Goal: Task Accomplishment & Management: Use online tool/utility

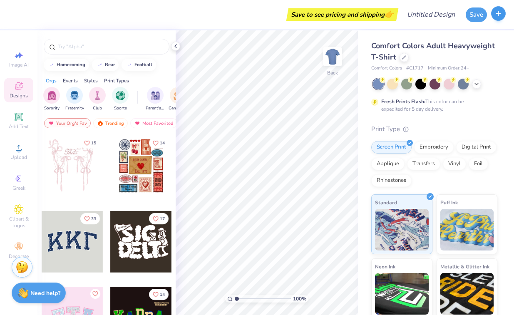
click at [496, 13] on icon "button" at bounding box center [498, 13] width 7 height 7
click at [501, 18] on button "button" at bounding box center [498, 13] width 15 height 15
click at [498, 19] on button "button" at bounding box center [498, 13] width 15 height 15
click at [498, 18] on button "button" at bounding box center [498, 13] width 15 height 15
click at [479, 10] on button "Save" at bounding box center [476, 13] width 21 height 15
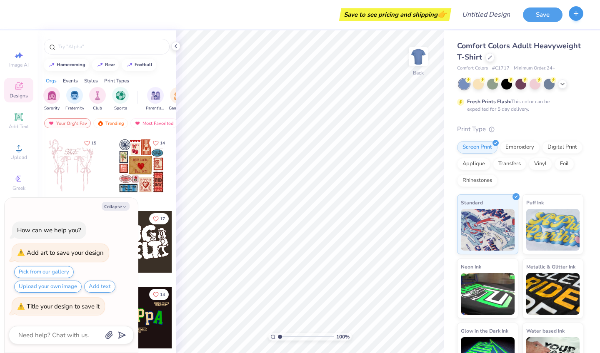
click at [514, 12] on line "button" at bounding box center [576, 13] width 0 height 4
click at [178, 46] on icon at bounding box center [175, 46] width 7 height 7
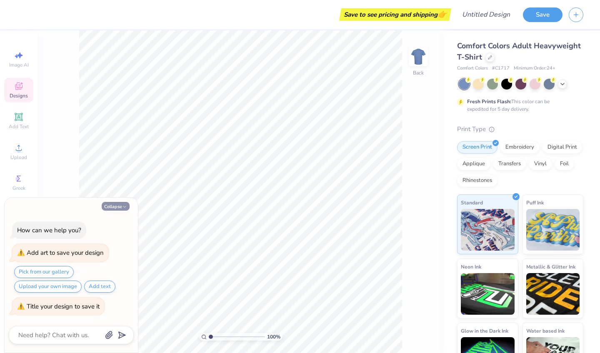
click at [115, 205] on button "Collapse" at bounding box center [116, 206] width 28 height 9
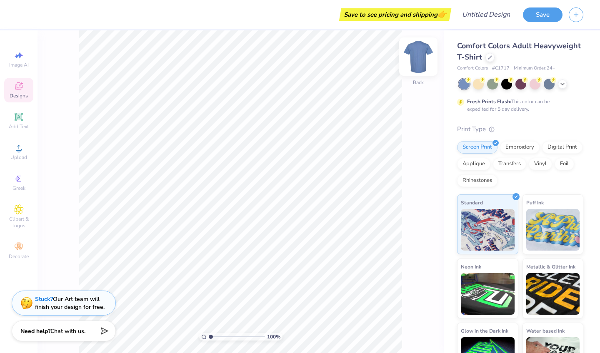
click at [417, 58] on img at bounding box center [417, 56] width 33 height 33
click at [490, 60] on div at bounding box center [489, 56] width 9 height 9
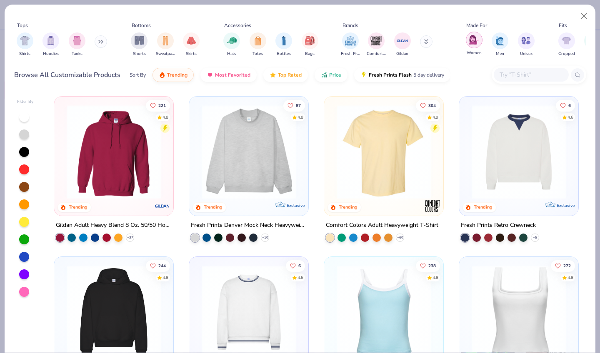
click at [473, 33] on div "filter for Women" at bounding box center [474, 40] width 17 height 17
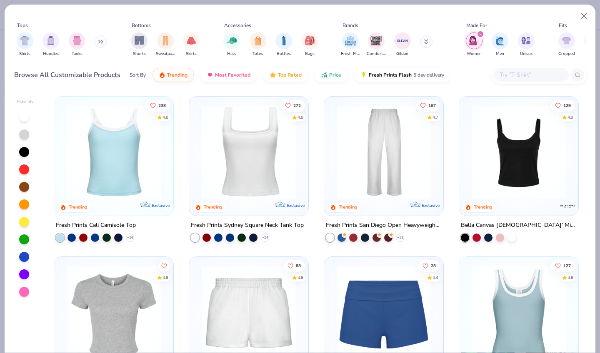
click at [473, 33] on div "filter for Women" at bounding box center [474, 40] width 17 height 17
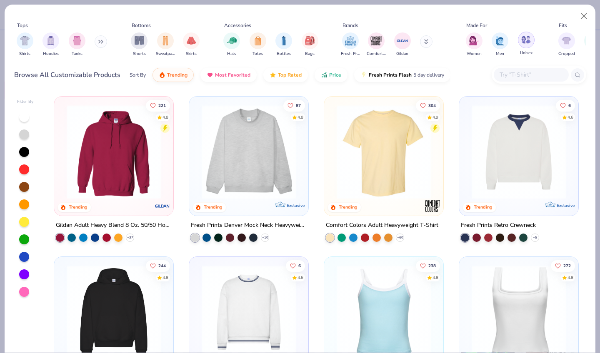
click at [514, 46] on div "filter for Unisex" at bounding box center [526, 40] width 17 height 17
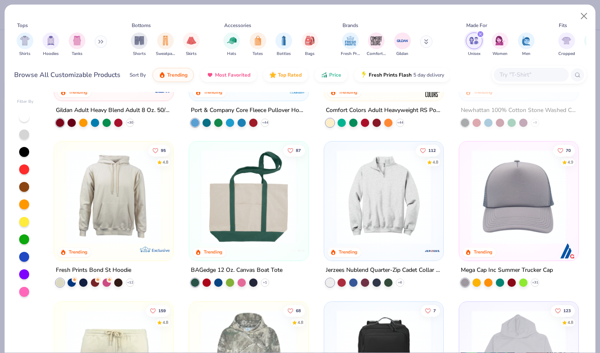
scroll to position [462, 0]
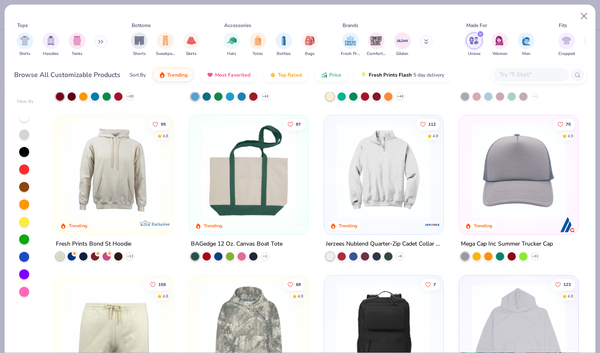
click at [398, 232] on div "112 4.8 Trending" at bounding box center [383, 174] width 119 height 119
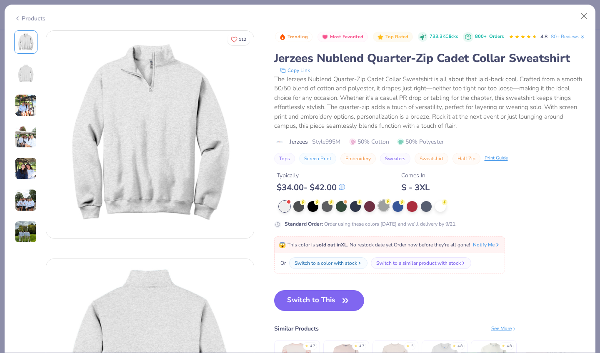
click at [384, 211] on div at bounding box center [383, 205] width 11 height 11
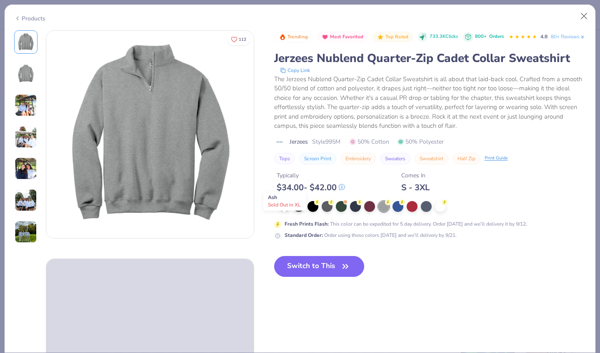
click at [286, 211] on div at bounding box center [284, 205] width 11 height 11
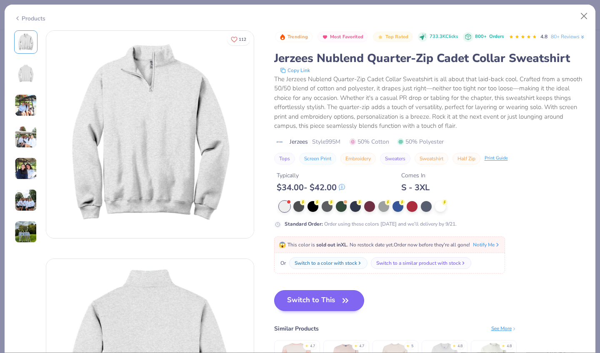
click at [324, 306] on button "Switch to This" at bounding box center [319, 300] width 90 height 21
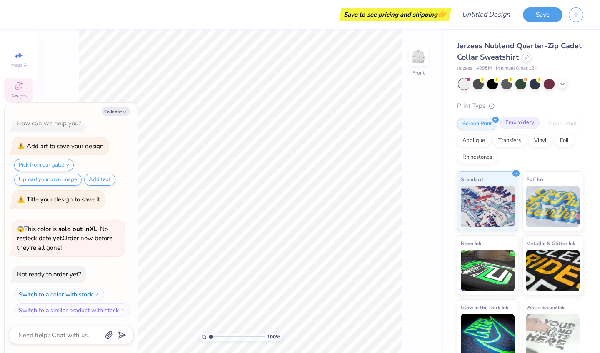
click at [514, 121] on div "Embroidery" at bounding box center [520, 123] width 40 height 12
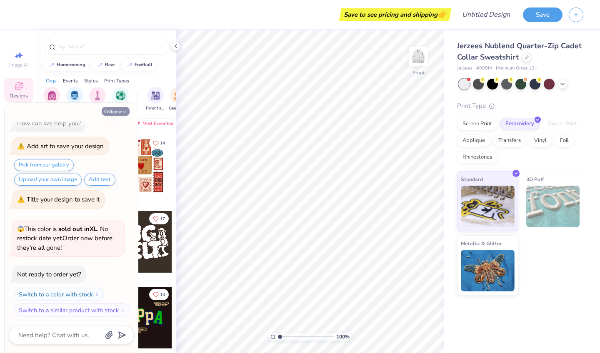
click at [121, 115] on button "Collapse" at bounding box center [116, 111] width 28 height 9
type textarea "x"
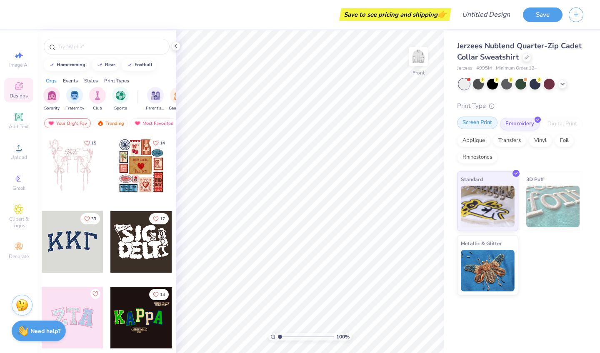
click at [486, 128] on div "Screen Print" at bounding box center [477, 123] width 40 height 12
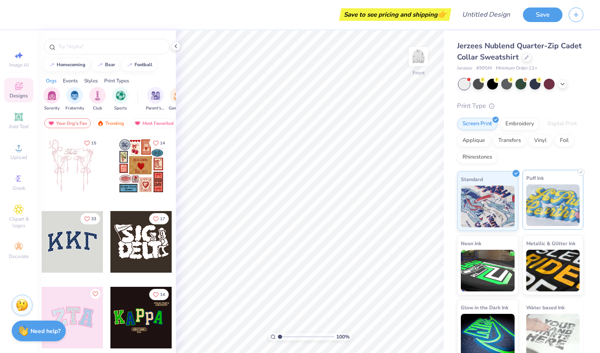
click at [514, 211] on img at bounding box center [553, 206] width 54 height 42
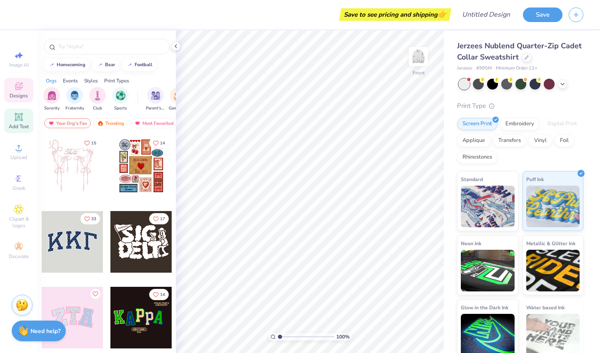
click at [18, 121] on icon at bounding box center [19, 117] width 10 height 10
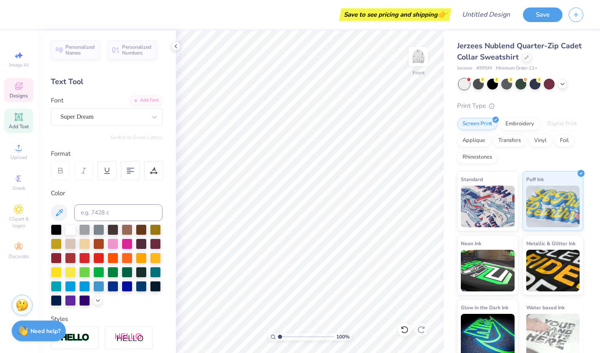
click at [24, 85] on div "Designs" at bounding box center [18, 90] width 29 height 25
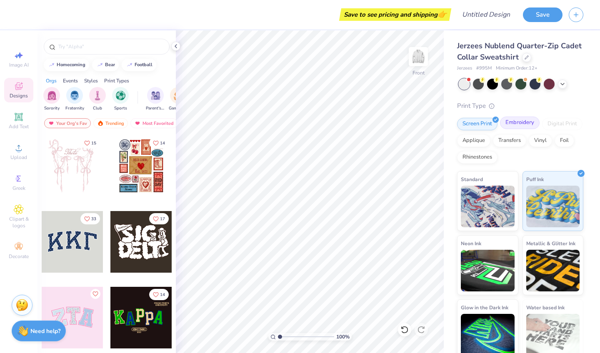
click at [514, 121] on div "Embroidery" at bounding box center [520, 123] width 40 height 12
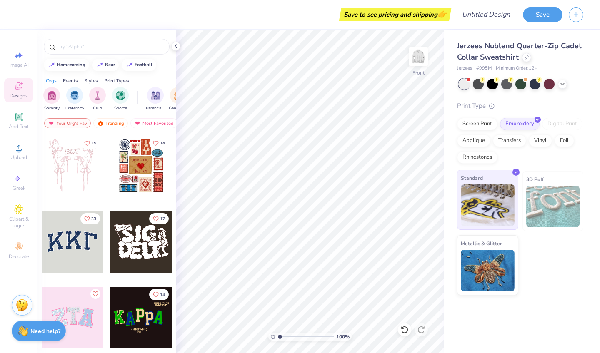
click at [490, 205] on img at bounding box center [488, 206] width 54 height 42
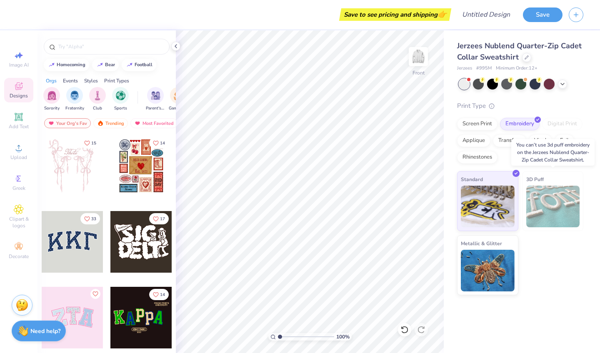
click at [514, 216] on img at bounding box center [553, 207] width 54 height 42
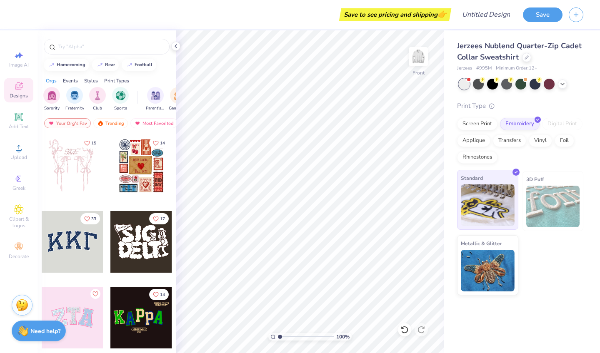
click at [486, 210] on img at bounding box center [488, 206] width 54 height 42
click at [104, 49] on input "text" at bounding box center [110, 46] width 107 height 8
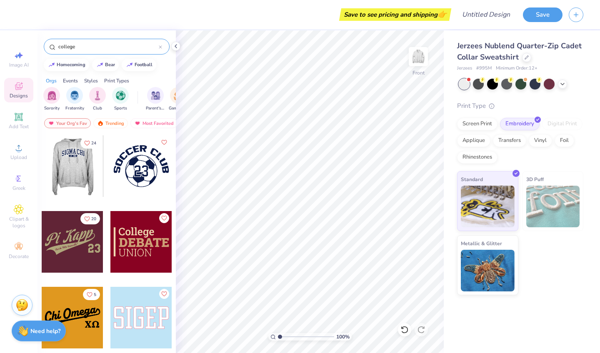
type input "college"
click at [65, 168] on div at bounding box center [72, 166] width 62 height 62
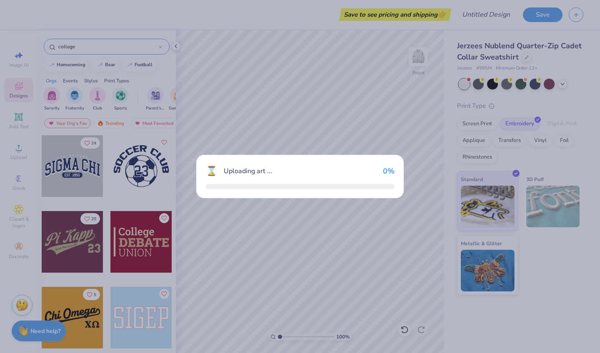
click at [65, 168] on div "⌛ Uploading art ... 0 %" at bounding box center [300, 176] width 600 height 353
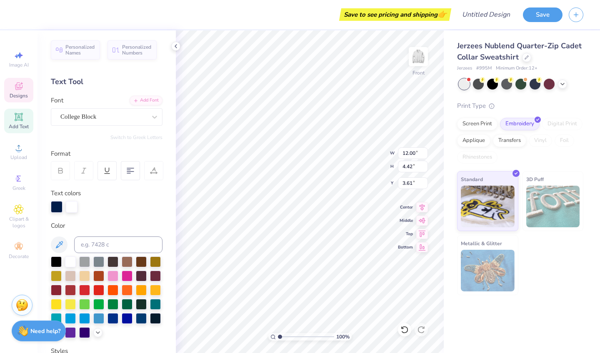
scroll to position [0, 0]
type textarea "S"
type textarea "Nassau SUffolk"
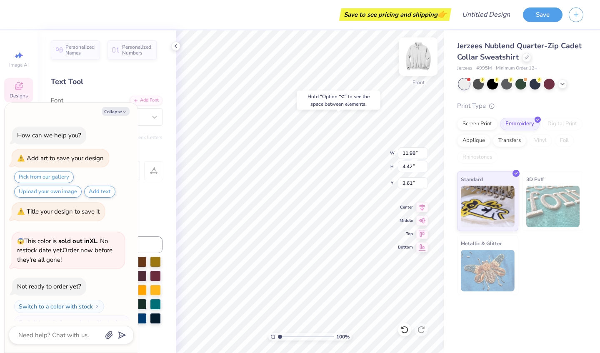
scroll to position [81, 0]
type textarea "x"
type input "4.93"
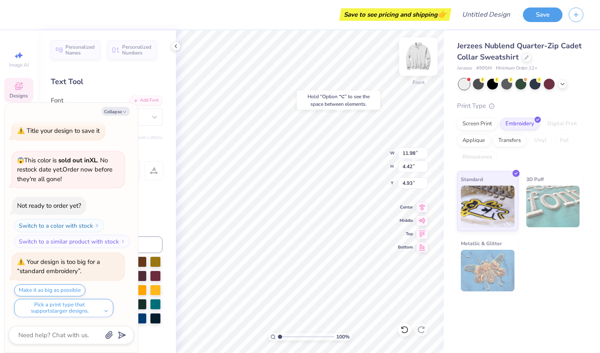
click at [413, 64] on img at bounding box center [417, 56] width 33 height 33
click at [428, 55] on img at bounding box center [417, 56] width 33 height 33
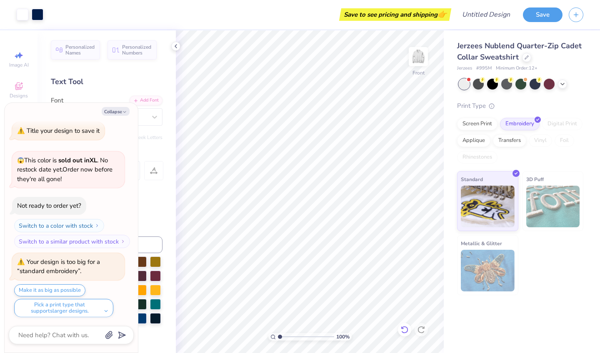
click at [408, 315] on icon at bounding box center [404, 329] width 7 height 7
click at [407, 315] on icon at bounding box center [404, 329] width 7 height 7
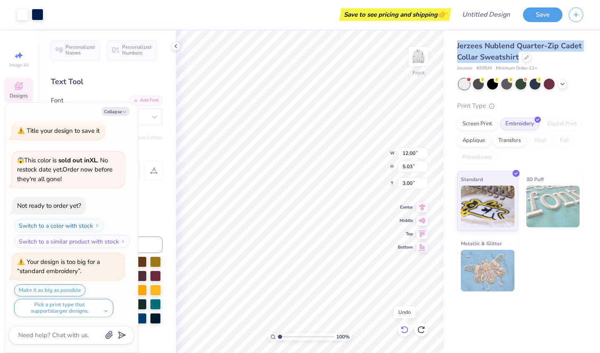
click at [407, 315] on icon at bounding box center [404, 329] width 7 height 7
type textarea "x"
type input "6.73"
type input "1.95"
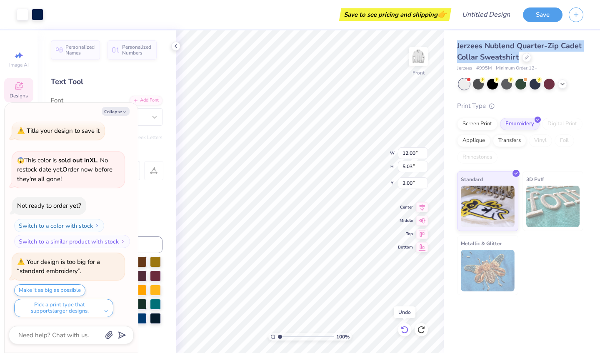
type input "11.53"
click at [407, 315] on icon at bounding box center [404, 329] width 7 height 7
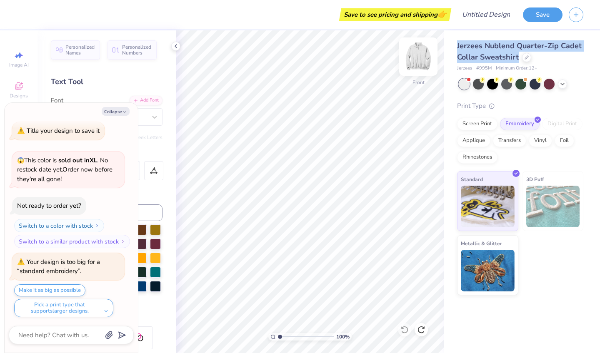
click at [416, 57] on img at bounding box center [417, 56] width 33 height 33
click at [109, 114] on button "Collapse" at bounding box center [116, 111] width 28 height 9
type textarea "x"
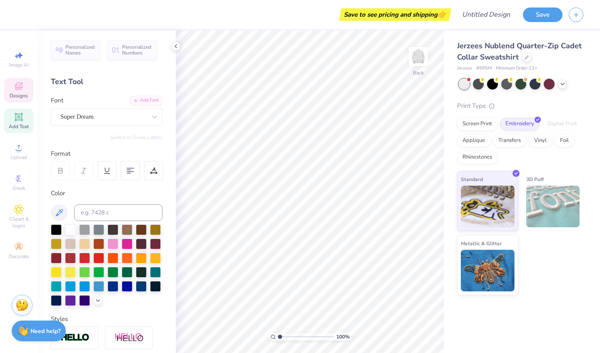
click at [17, 90] on icon at bounding box center [18, 85] width 7 height 7
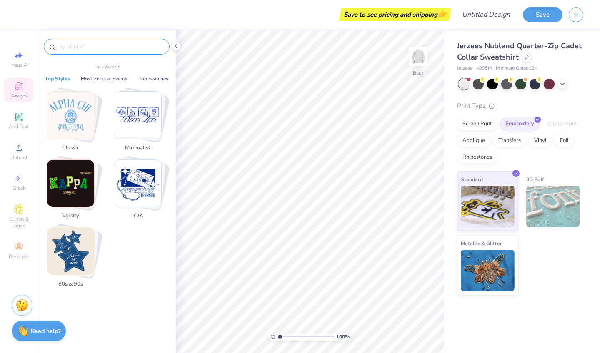
click at [126, 46] on input "text" at bounding box center [110, 46] width 107 height 8
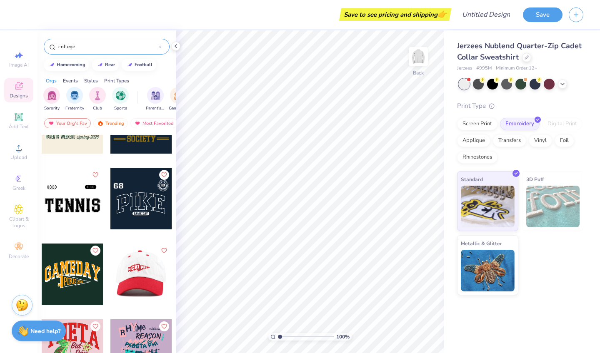
scroll to position [1697, 0]
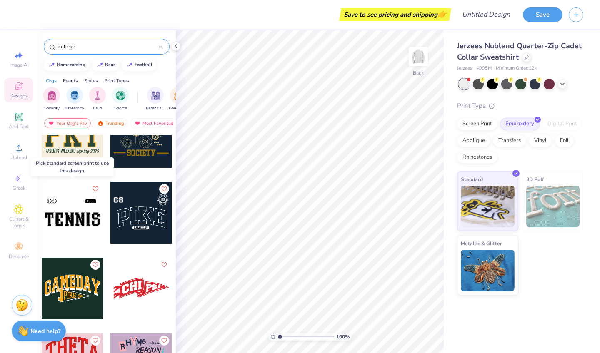
type input "college"
click at [83, 224] on div at bounding box center [73, 213] width 62 height 62
click at [70, 214] on div at bounding box center [72, 213] width 62 height 62
click at [82, 213] on div at bounding box center [73, 213] width 62 height 62
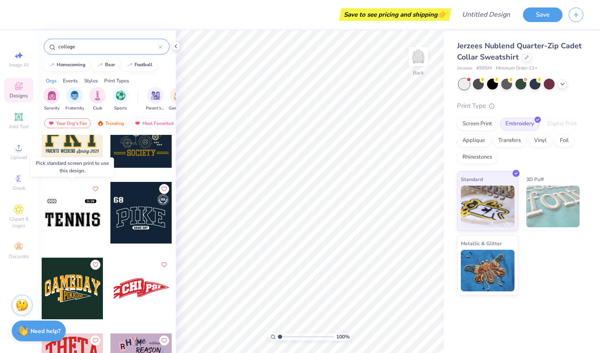
click at [83, 213] on div at bounding box center [73, 213] width 62 height 62
click at [95, 210] on div at bounding box center [73, 213] width 62 height 62
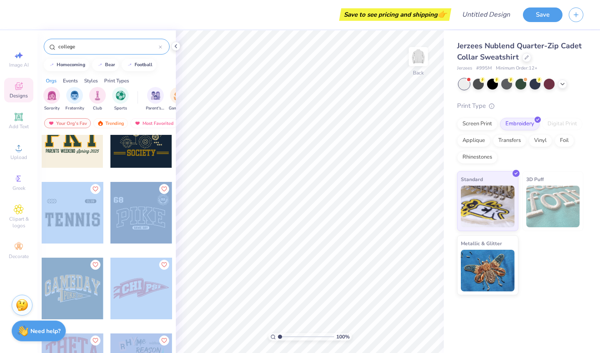
click at [302, 204] on div "Save to see pricing and shipping 👉 Design Title Save Image AI Designs Add Text …" at bounding box center [300, 176] width 600 height 353
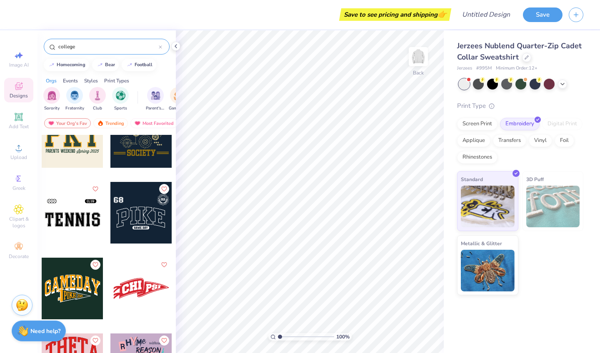
click at [171, 78] on div "Orgs Events Styles Print Types" at bounding box center [106, 79] width 138 height 12
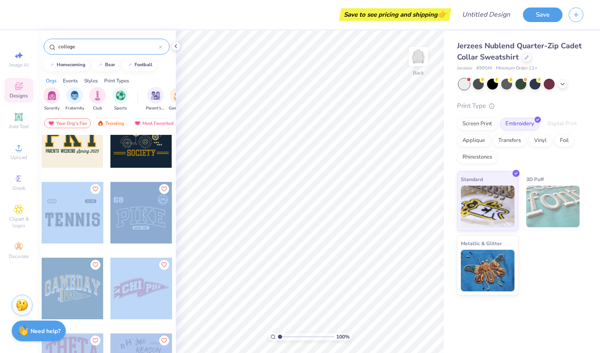
click at [277, 204] on div "Save to see pricing and shipping 👉 Design Title Save Image AI Designs Add Text …" at bounding box center [300, 176] width 600 height 353
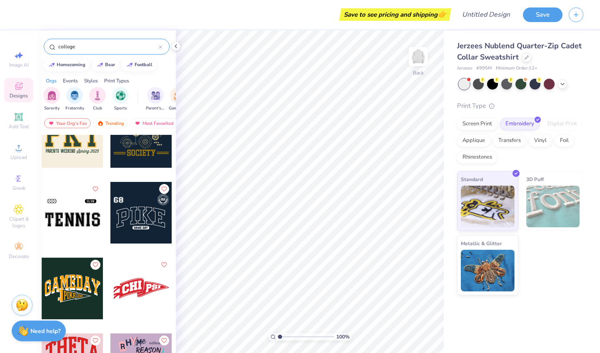
click at [88, 220] on div at bounding box center [73, 213] width 62 height 62
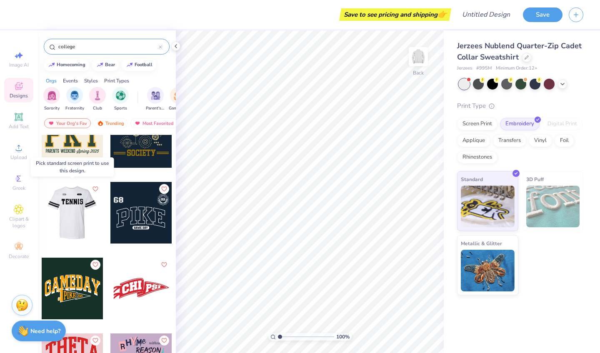
click at [88, 220] on div at bounding box center [72, 213] width 62 height 62
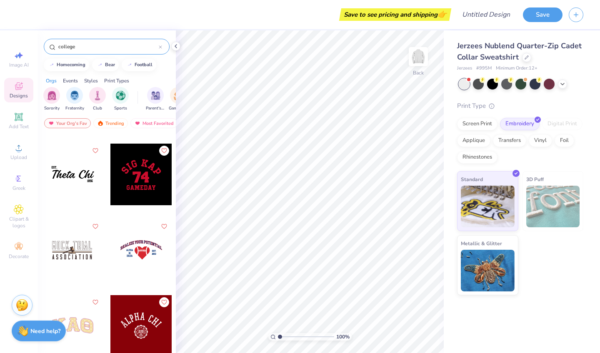
scroll to position [2332, 0]
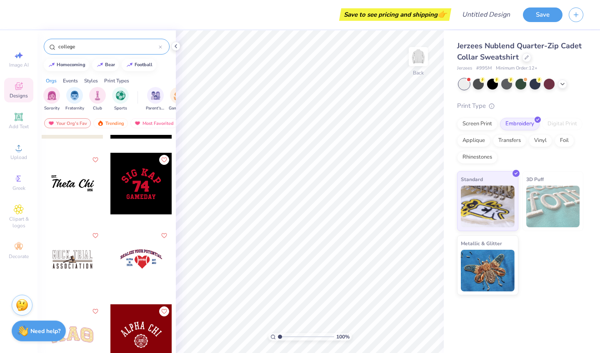
click at [135, 183] on div at bounding box center [141, 184] width 62 height 62
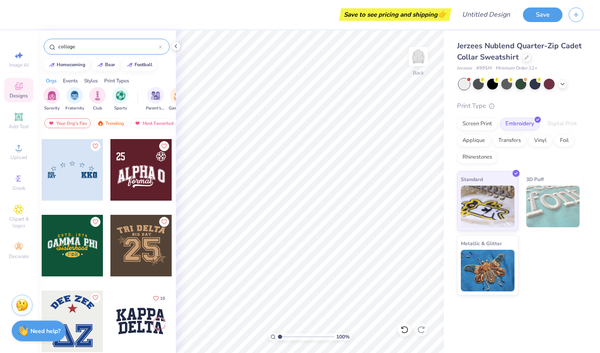
scroll to position [3562, 0]
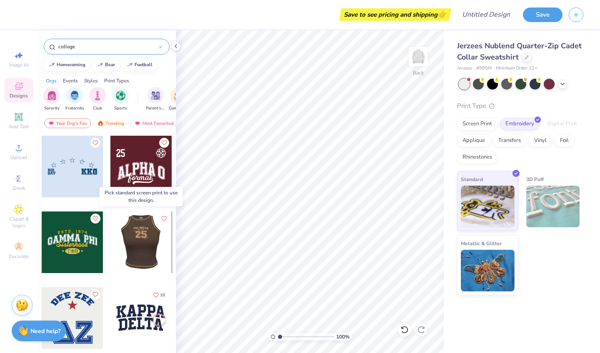
click at [146, 244] on div at bounding box center [141, 243] width 62 height 62
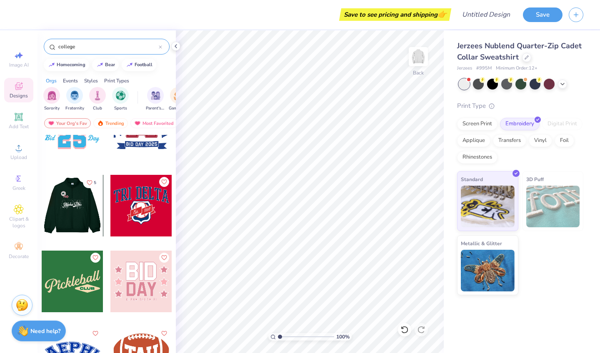
scroll to position [3903, 0]
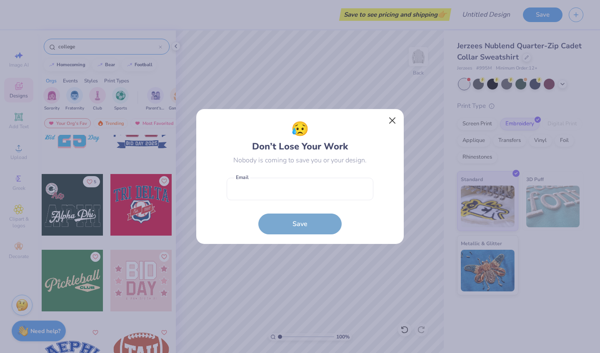
click at [389, 122] on button "Close" at bounding box center [392, 121] width 16 height 16
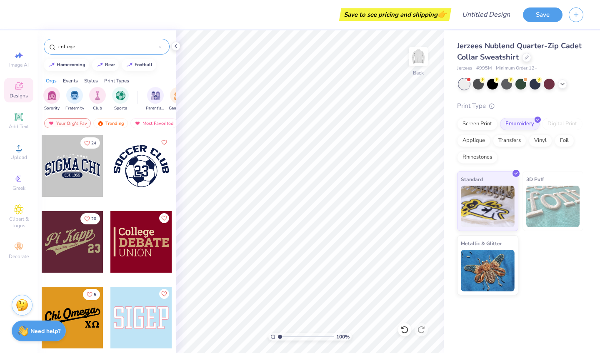
scroll to position [0, 0]
click at [79, 170] on div at bounding box center [134, 166] width 185 height 62
click at [17, 83] on icon at bounding box center [18, 85] width 7 height 7
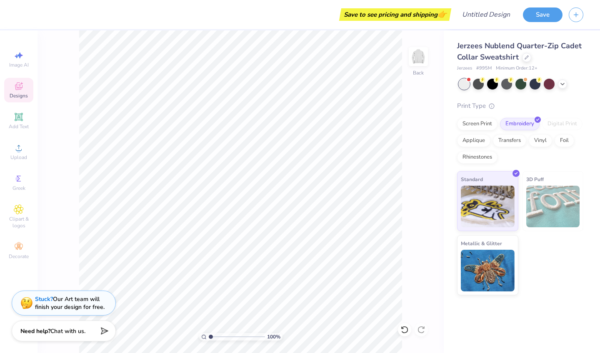
click at [13, 92] on div "Designs" at bounding box center [18, 90] width 29 height 25
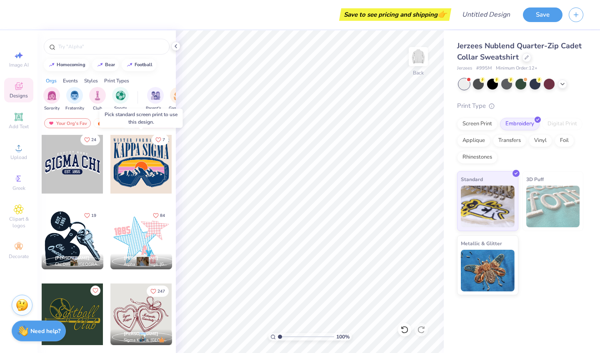
scroll to position [4865, 0]
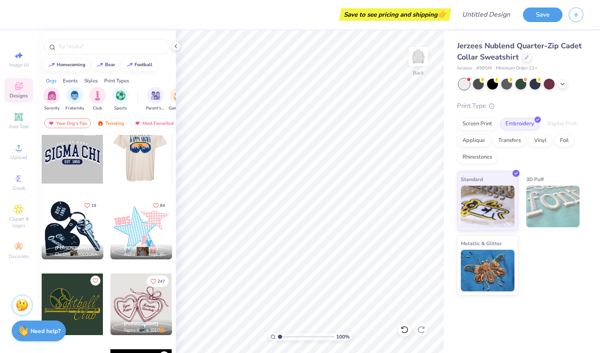
click at [72, 156] on div at bounding box center [73, 153] width 62 height 62
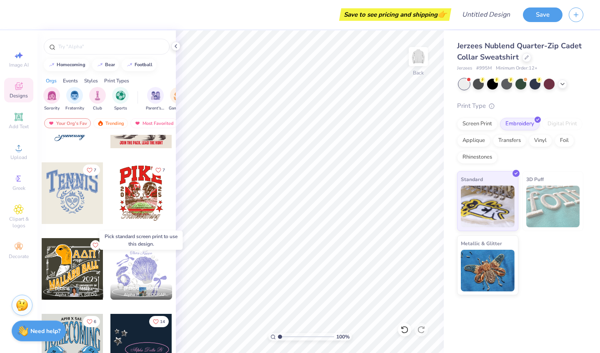
scroll to position [7454, 0]
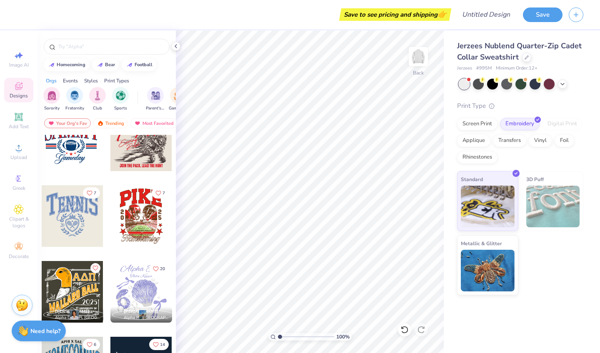
click at [78, 229] on div at bounding box center [73, 216] width 62 height 62
click at [68, 213] on div at bounding box center [73, 216] width 62 height 62
type input "4.17"
type input "2.98"
type input "4.28"
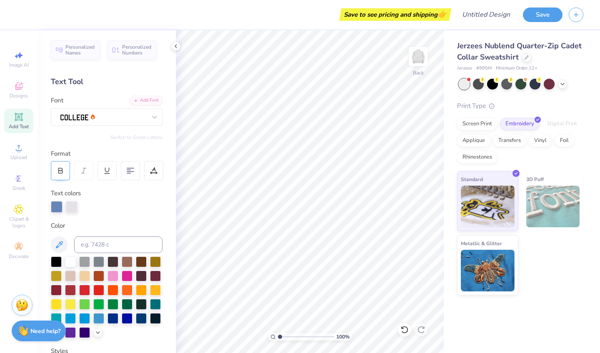
click at [60, 170] on icon at bounding box center [60, 170] width 7 height 7
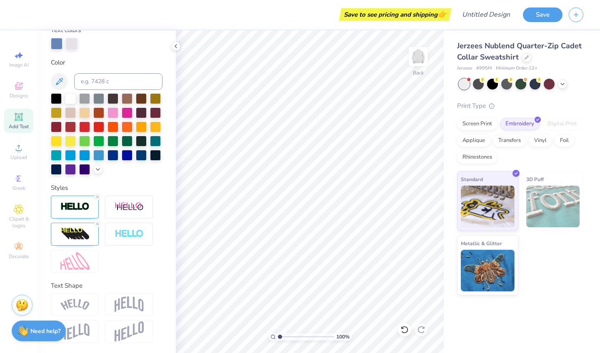
scroll to position [163, 0]
click at [76, 304] on img at bounding box center [74, 304] width 29 height 11
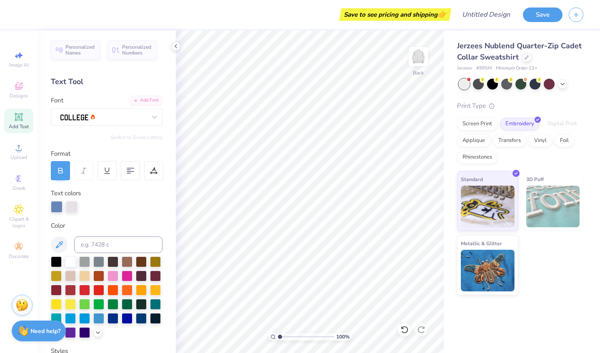
scroll to position [0, 0]
click at [152, 100] on div "Add Font" at bounding box center [146, 100] width 33 height 10
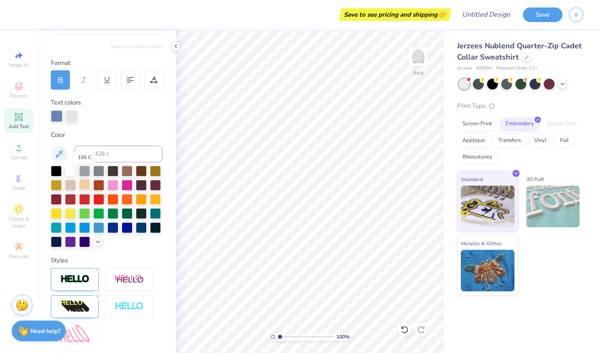
scroll to position [104, 0]
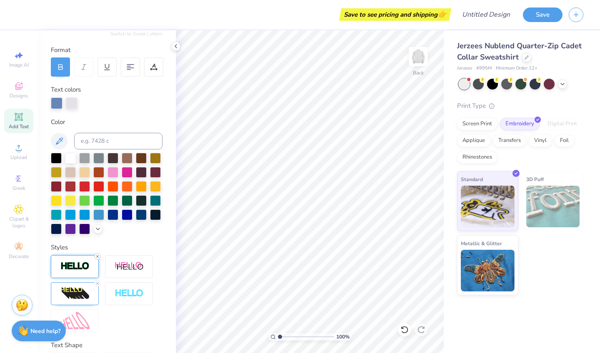
click at [99, 257] on icon at bounding box center [97, 256] width 5 height 5
click at [96, 282] on icon at bounding box center [97, 283] width 5 height 5
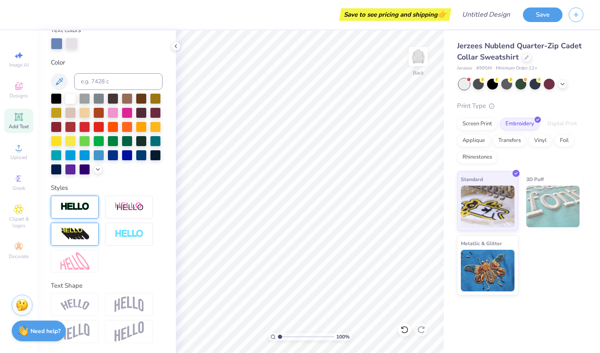
scroll to position [163, 0]
click at [82, 300] on img at bounding box center [74, 304] width 29 height 11
click at [122, 306] on img at bounding box center [129, 305] width 29 height 16
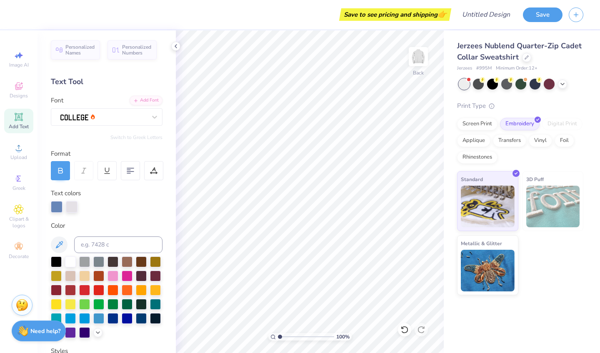
scroll to position [0, 0]
click at [86, 116] on img at bounding box center [74, 118] width 28 height 6
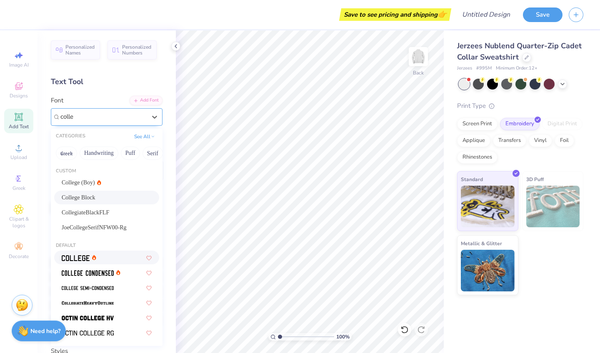
click at [88, 203] on div "College Block" at bounding box center [106, 198] width 105 height 14
type input "colle"
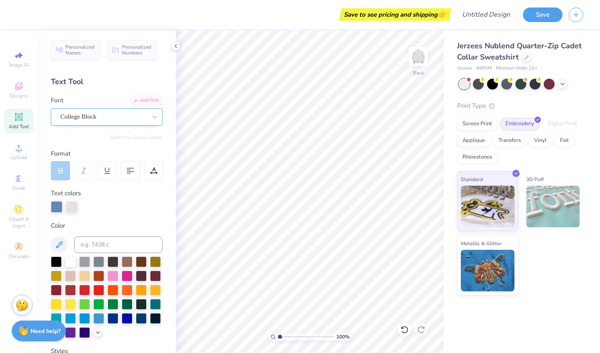
click at [88, 203] on div at bounding box center [107, 207] width 112 height 12
click at [62, 168] on icon at bounding box center [60, 170] width 7 height 7
click at [20, 122] on icon at bounding box center [19, 117] width 10 height 10
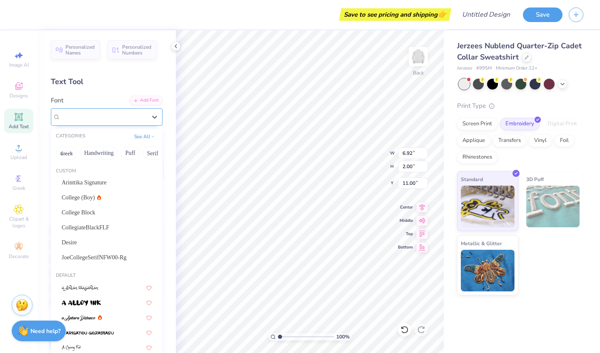
click at [115, 120] on div "Super Dream" at bounding box center [103, 116] width 87 height 13
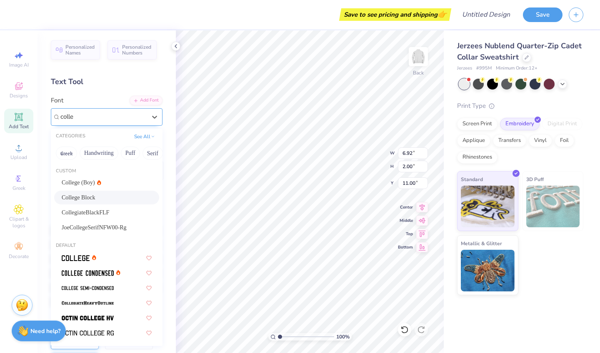
click at [110, 199] on div "College Block" at bounding box center [107, 197] width 90 height 9
type input "colle"
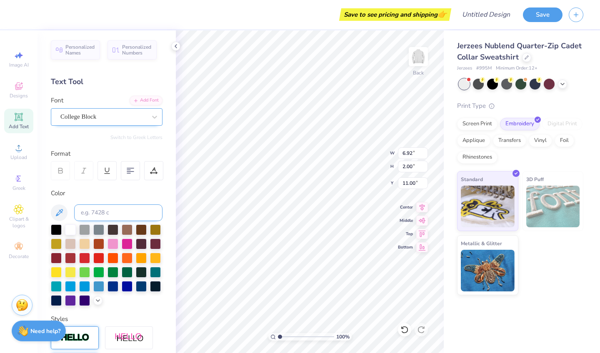
type input "6.02"
type input "2.23"
type input "10.88"
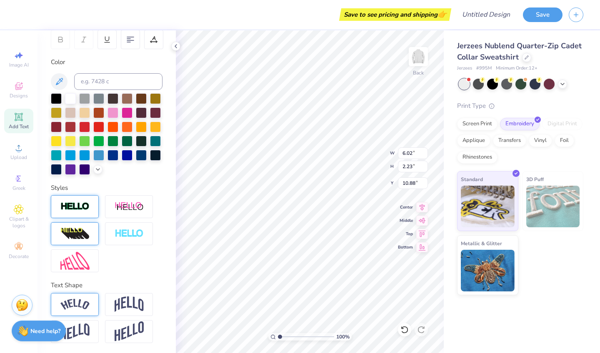
scroll to position [131, 0]
click at [85, 305] on img at bounding box center [74, 304] width 29 height 11
type input "7.94"
type input "2.54"
type input "10.73"
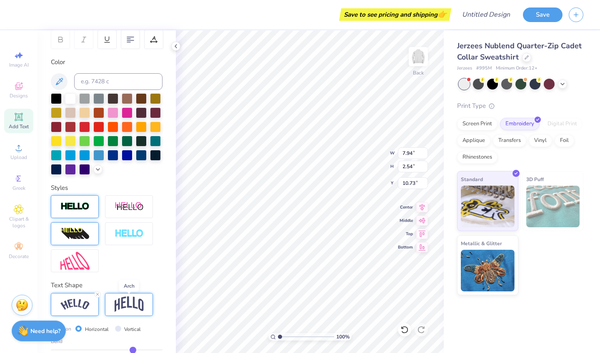
click at [123, 298] on img at bounding box center [129, 305] width 29 height 16
type input "5.21"
type input "2.74"
type input "10.63"
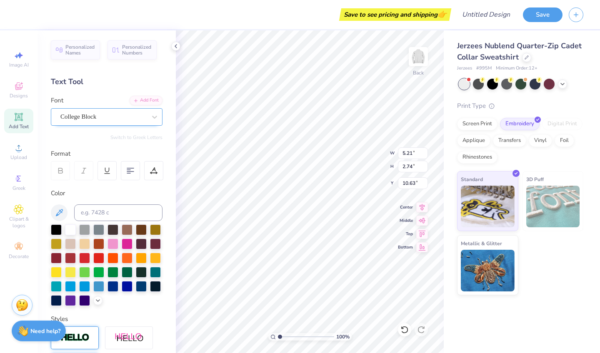
scroll to position [0, 0]
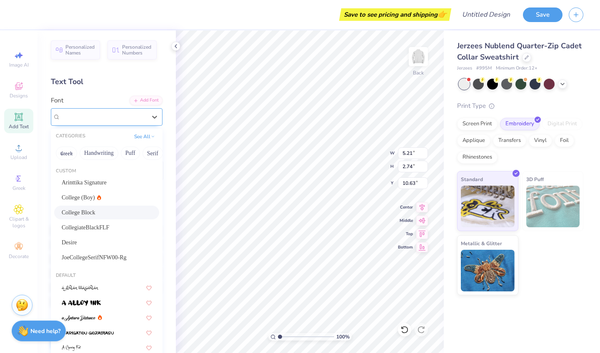
click at [120, 117] on div "College Block" at bounding box center [103, 116] width 87 height 13
click at [122, 111] on div "College Block" at bounding box center [103, 116] width 87 height 13
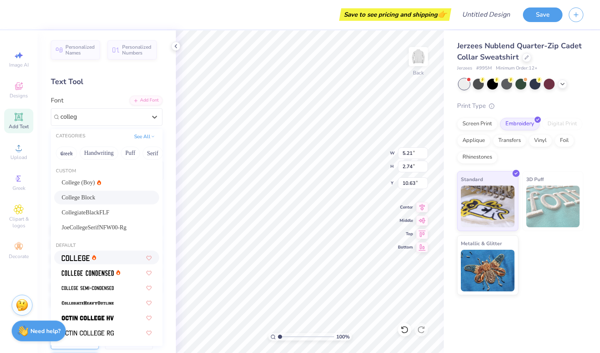
click at [116, 259] on div at bounding box center [107, 257] width 90 height 9
type input "colleg"
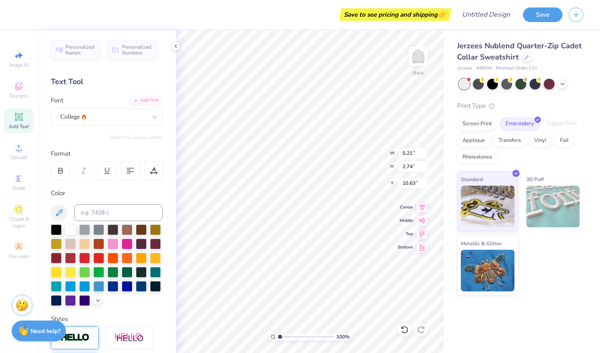
scroll to position [0, 1]
click at [136, 116] on div "College" at bounding box center [103, 116] width 87 height 13
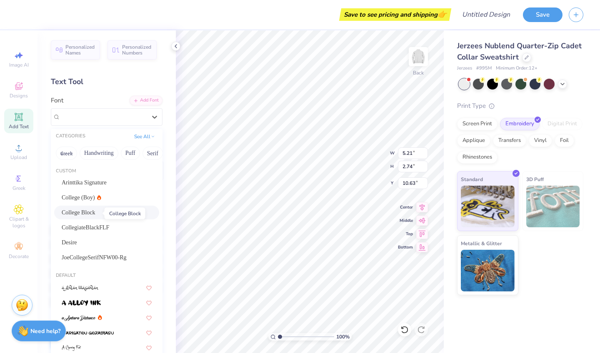
click at [95, 211] on span "College Block" at bounding box center [79, 212] width 34 height 9
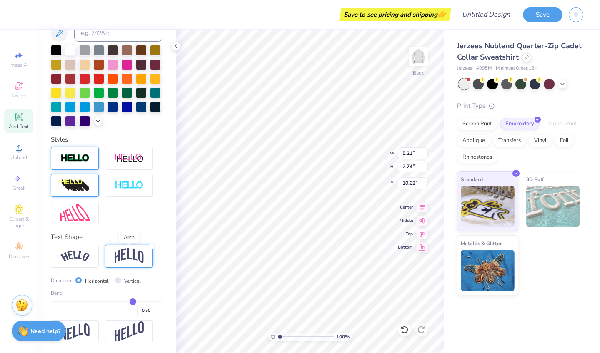
click at [132, 253] on img at bounding box center [129, 256] width 29 height 16
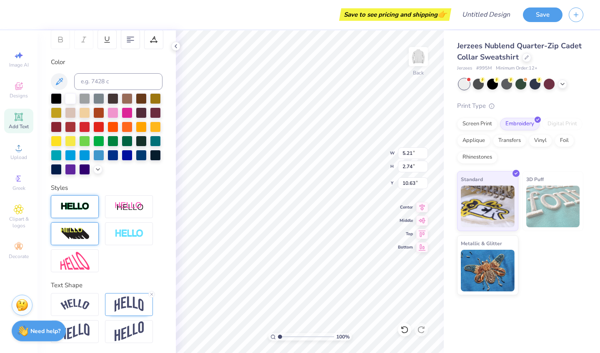
click at [89, 315] on div at bounding box center [107, 318] width 112 height 50
click at [89, 304] on img at bounding box center [74, 304] width 29 height 11
click at [125, 305] on img at bounding box center [129, 305] width 29 height 16
click at [125, 296] on div at bounding box center [129, 304] width 48 height 23
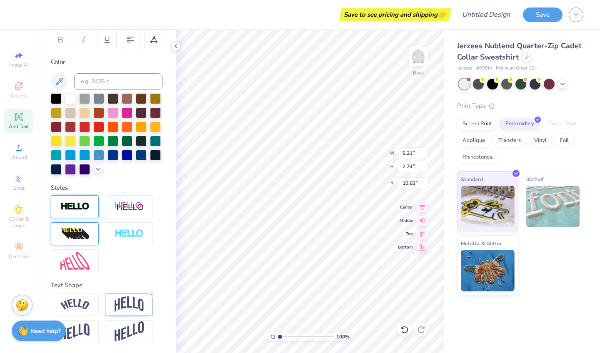
type textarea "Nassau"
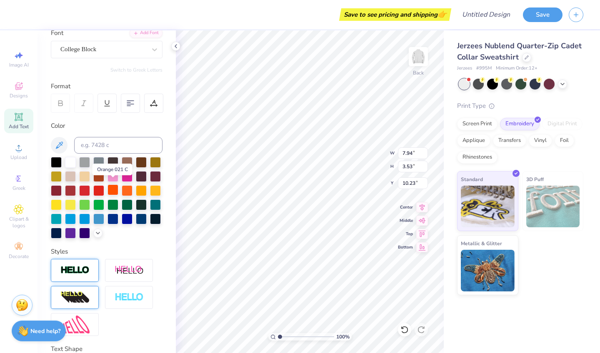
scroll to position [77, 0]
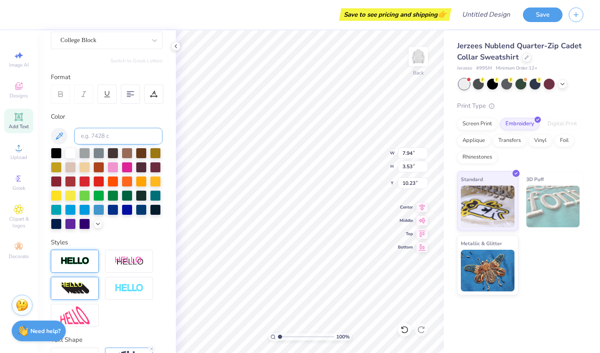
click at [116, 133] on input at bounding box center [118, 136] width 88 height 17
type input "b"
click at [112, 211] on div at bounding box center [112, 209] width 11 height 11
